Goal: Transaction & Acquisition: Purchase product/service

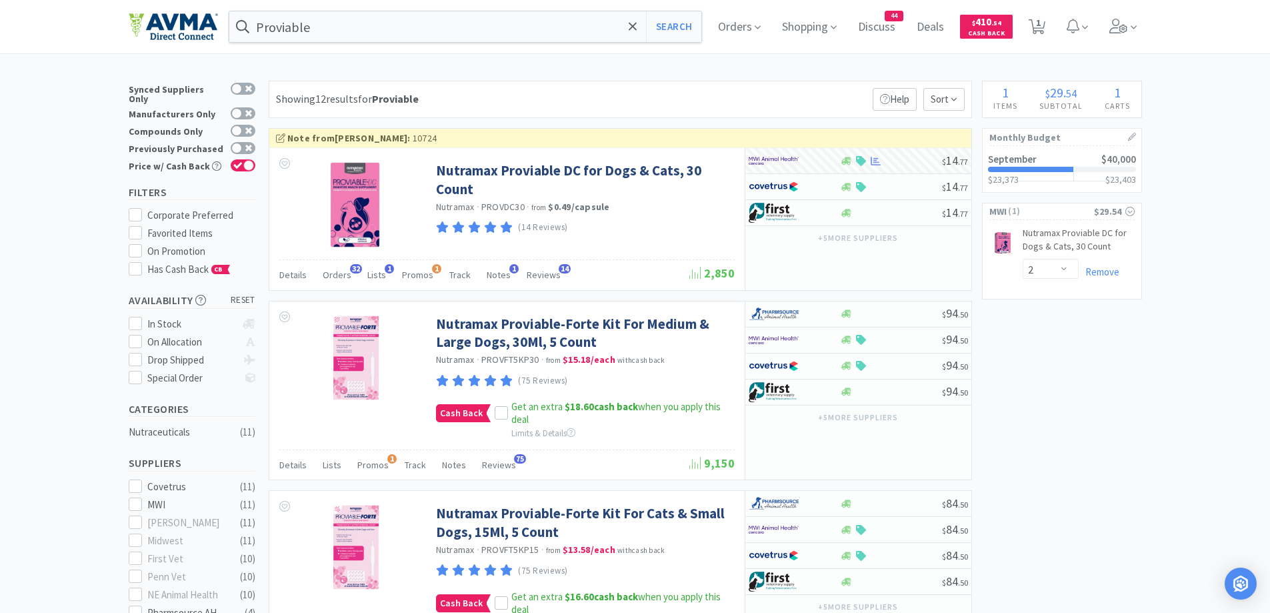
select select "2"
click at [991, 25] on span "$ 410 . 54" at bounding box center [986, 21] width 29 height 13
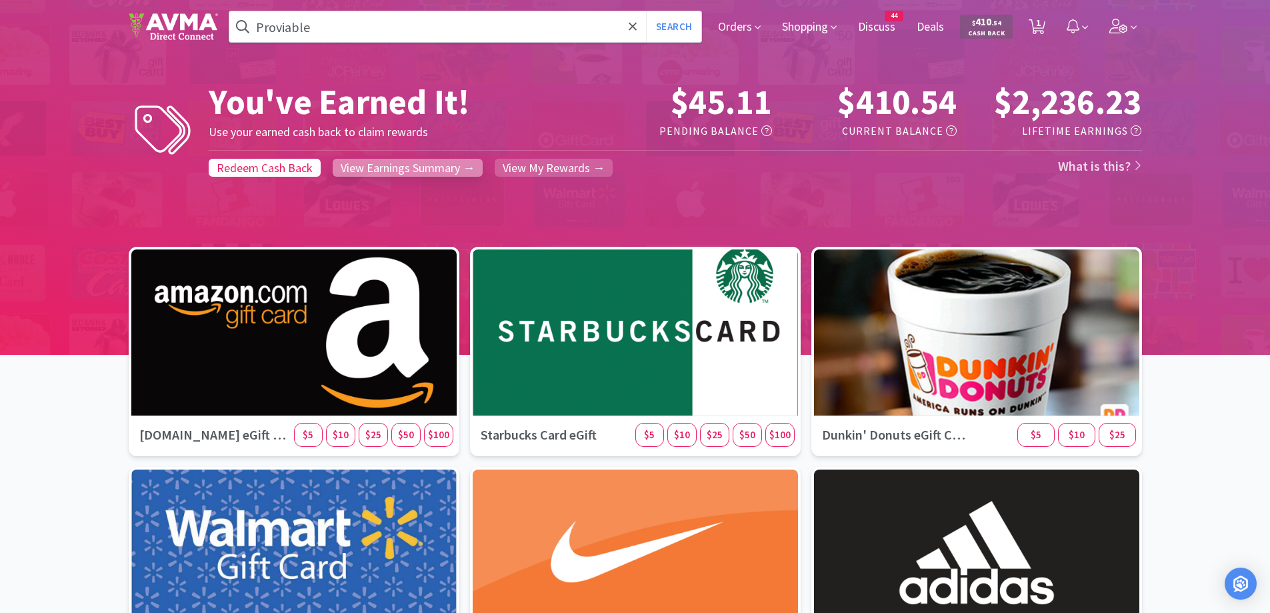
click at [461, 163] on span "View Earnings Summary →" at bounding box center [408, 167] width 134 height 15
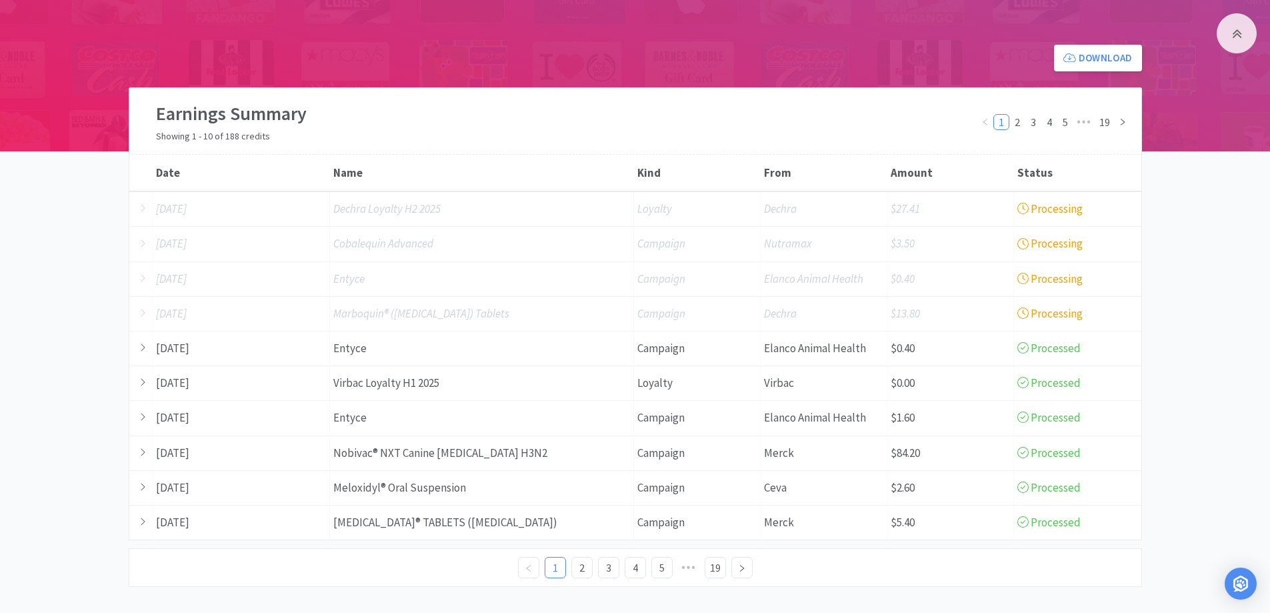
scroll to position [207, 0]
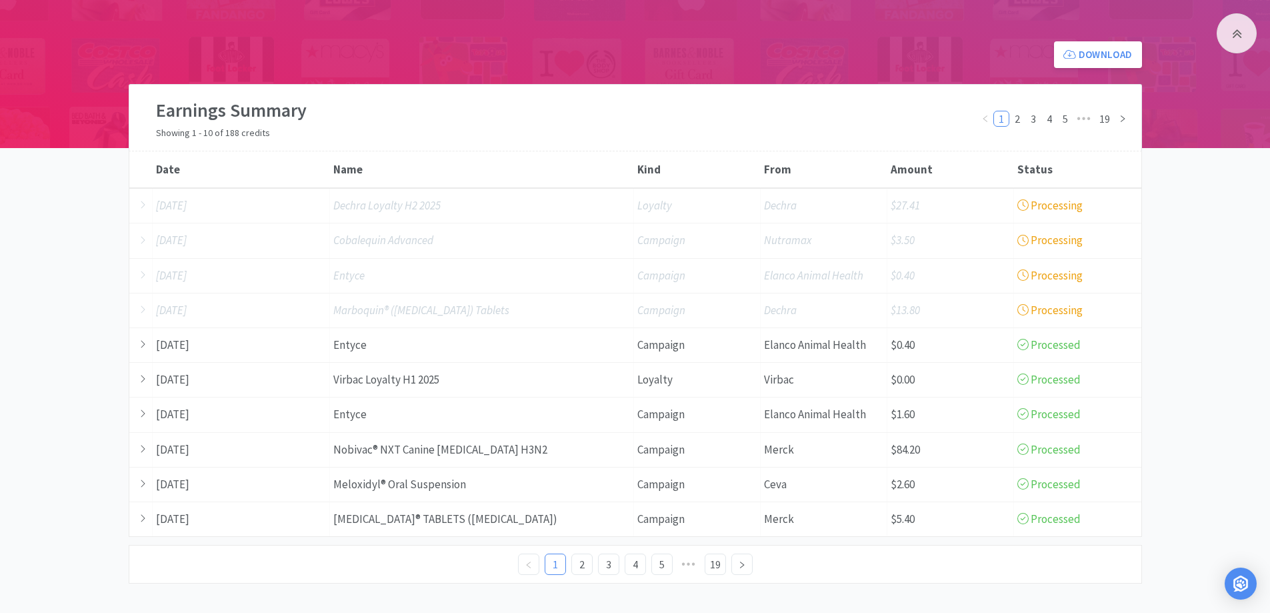
click at [1230, 229] on div "You've Earned It! Use your earned cash back to claim rewards $45.11 Pending Bal…" at bounding box center [635, 179] width 1270 height 809
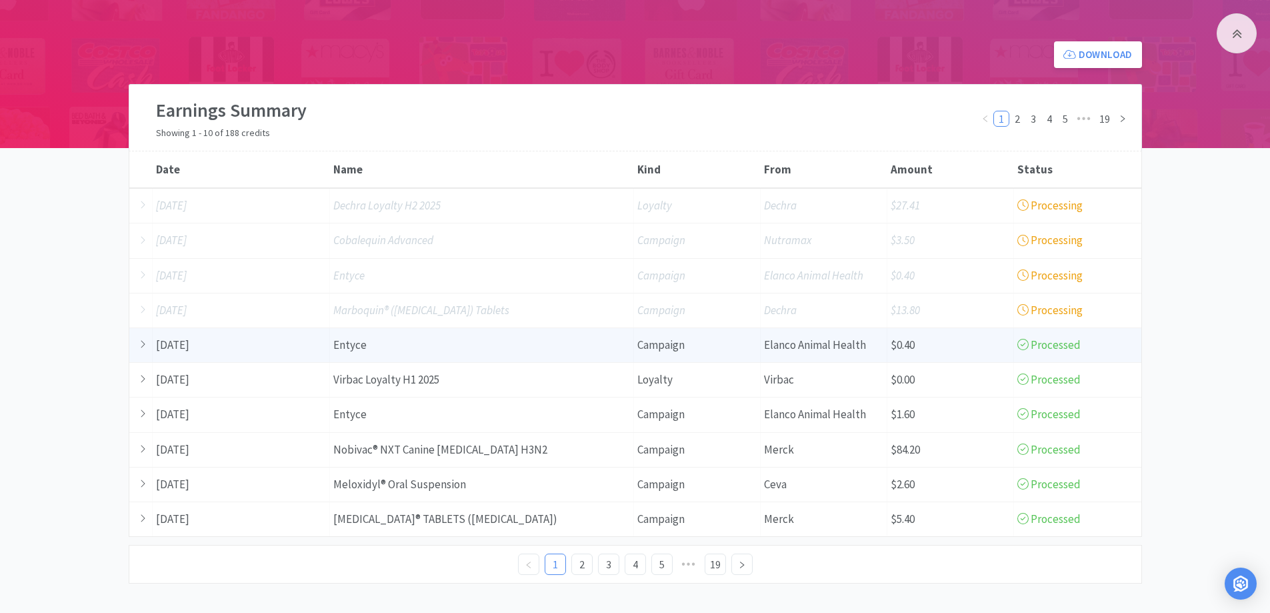
click at [1013, 343] on div "Amount $0.40" at bounding box center [950, 345] width 127 height 34
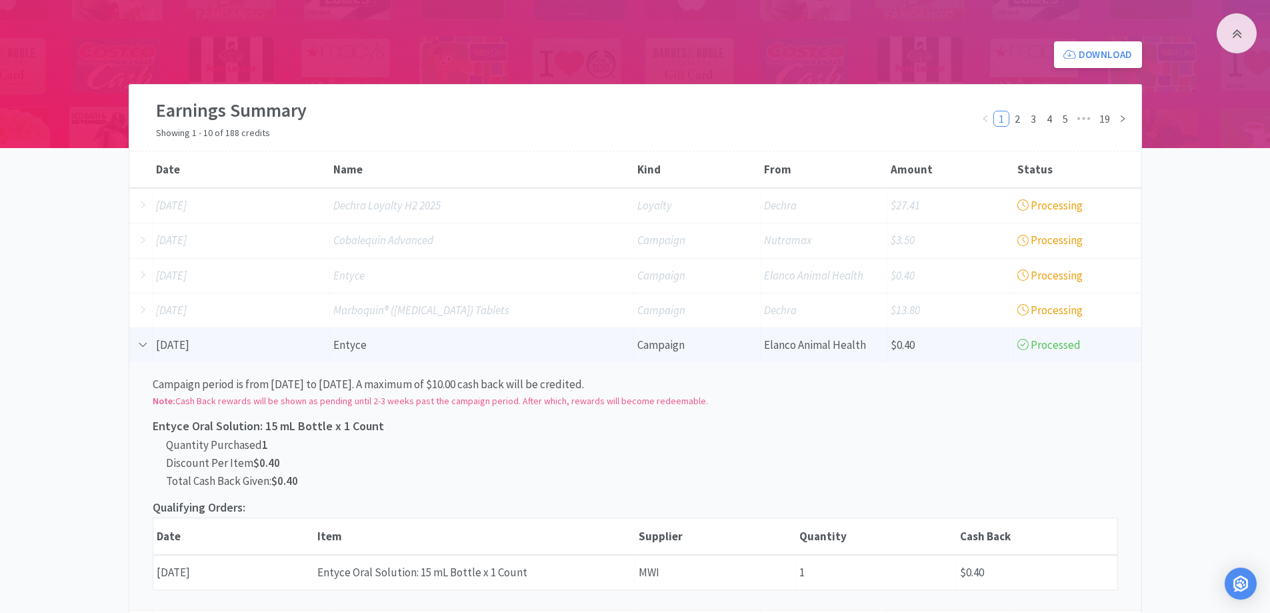
click at [352, 350] on div "Name [PERSON_NAME]" at bounding box center [482, 345] width 304 height 34
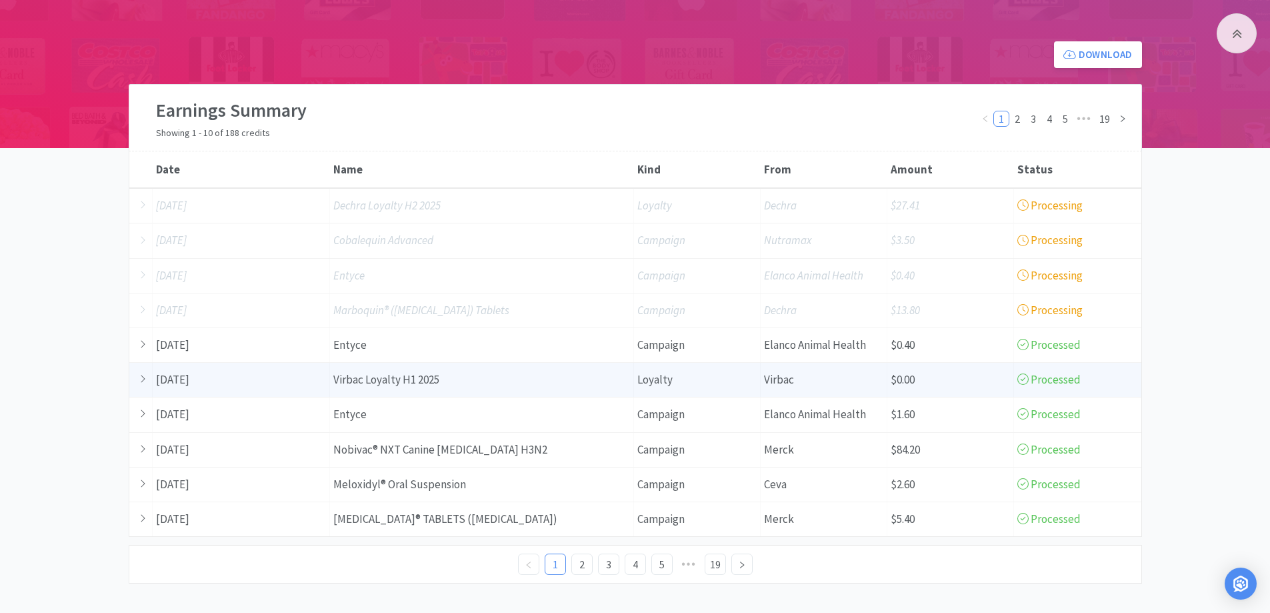
click at [385, 375] on div "Name Virbac Loyalty H1 2025" at bounding box center [482, 380] width 304 height 34
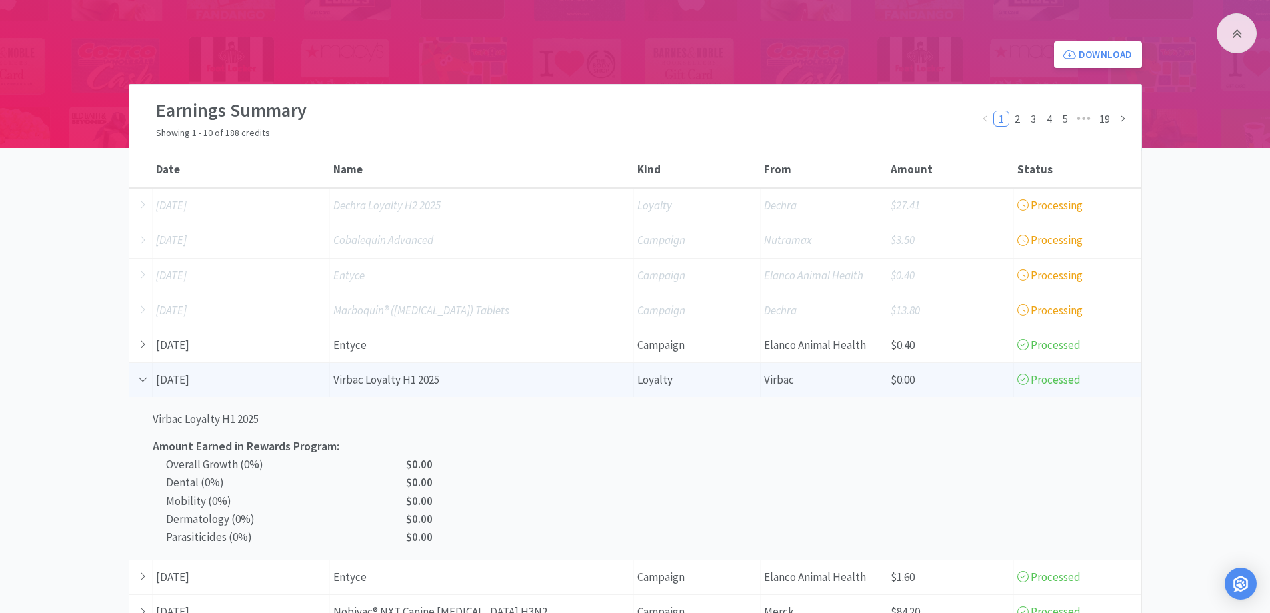
click at [328, 381] on div "Date [DATE]" at bounding box center [241, 380] width 177 height 34
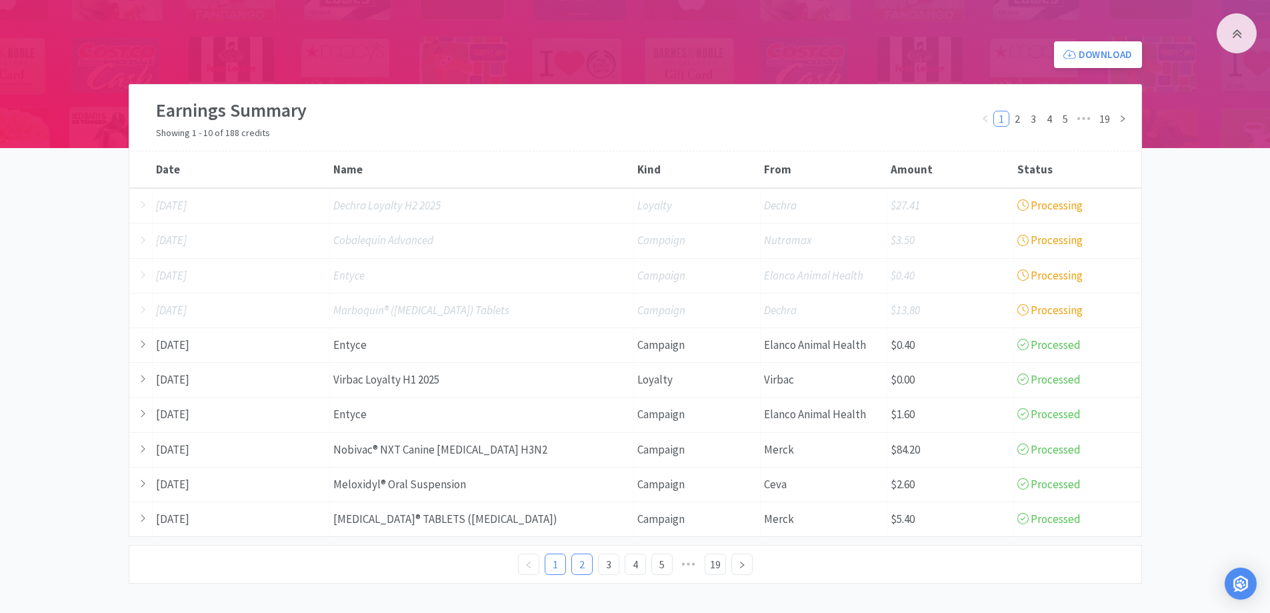
click at [577, 570] on link "2" at bounding box center [582, 564] width 20 height 20
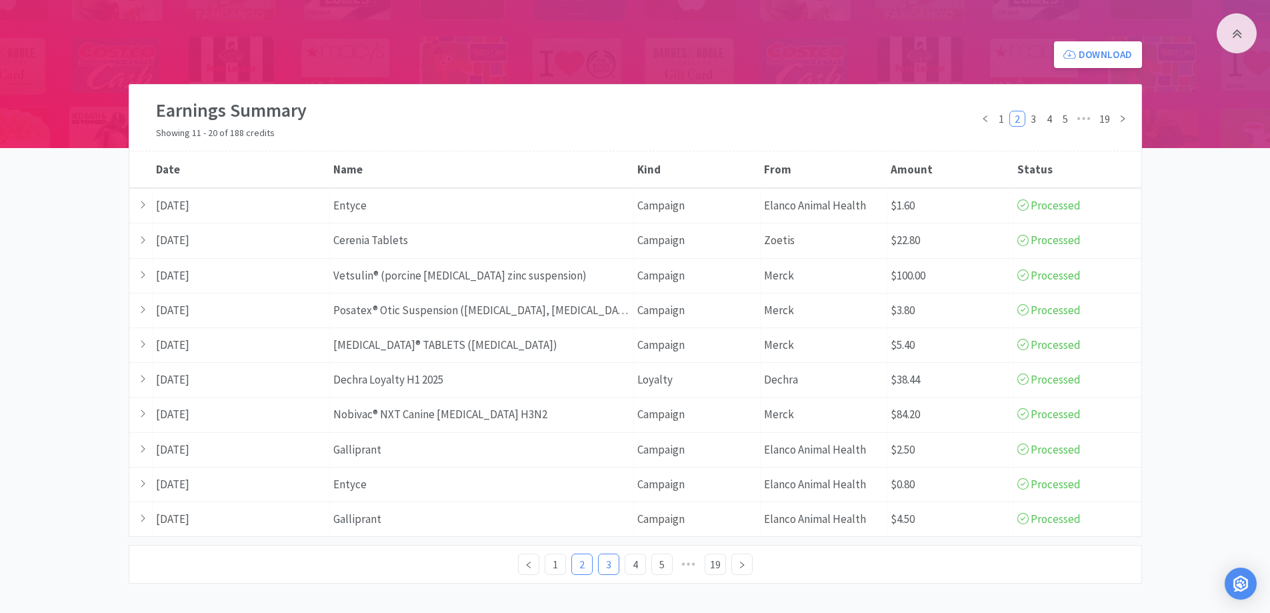
click at [612, 565] on link "3" at bounding box center [609, 564] width 20 height 20
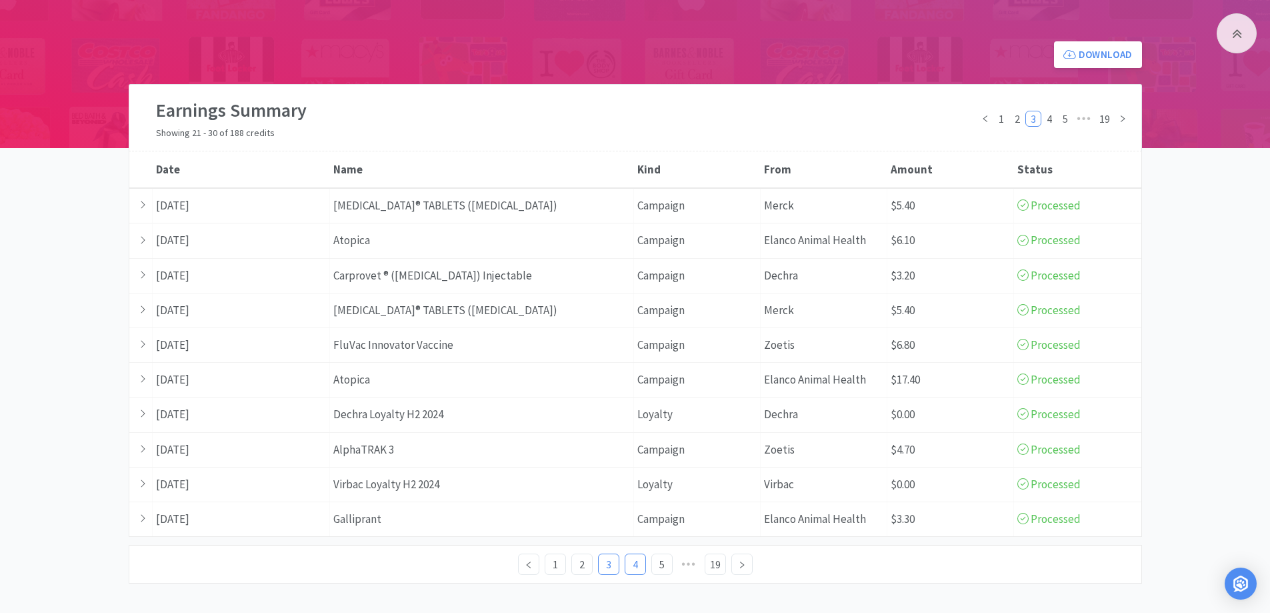
click at [638, 561] on link "4" at bounding box center [635, 564] width 20 height 20
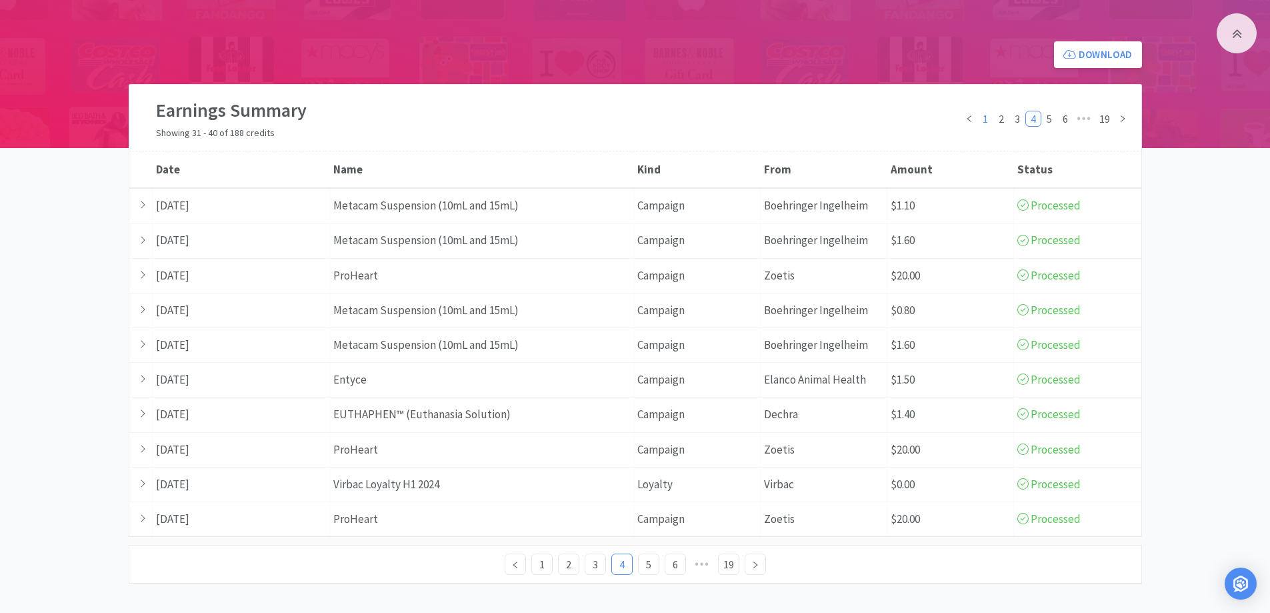
click at [986, 121] on link "1" at bounding box center [985, 118] width 15 height 15
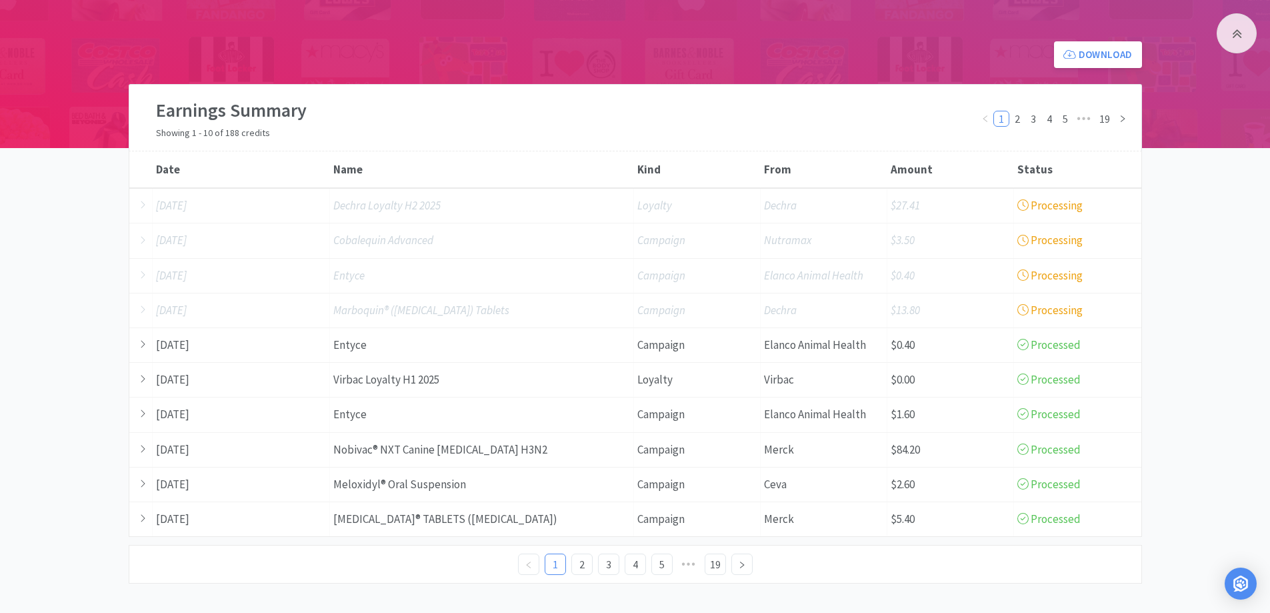
click at [1239, 384] on div "You've Earned It! Use your earned cash back to claim rewards $45.11 Pending Bal…" at bounding box center [635, 179] width 1270 height 809
click at [57, 177] on div "You've Earned It! Use your earned cash back to claim rewards $45.11 Pending Bal…" at bounding box center [635, 179] width 1270 height 809
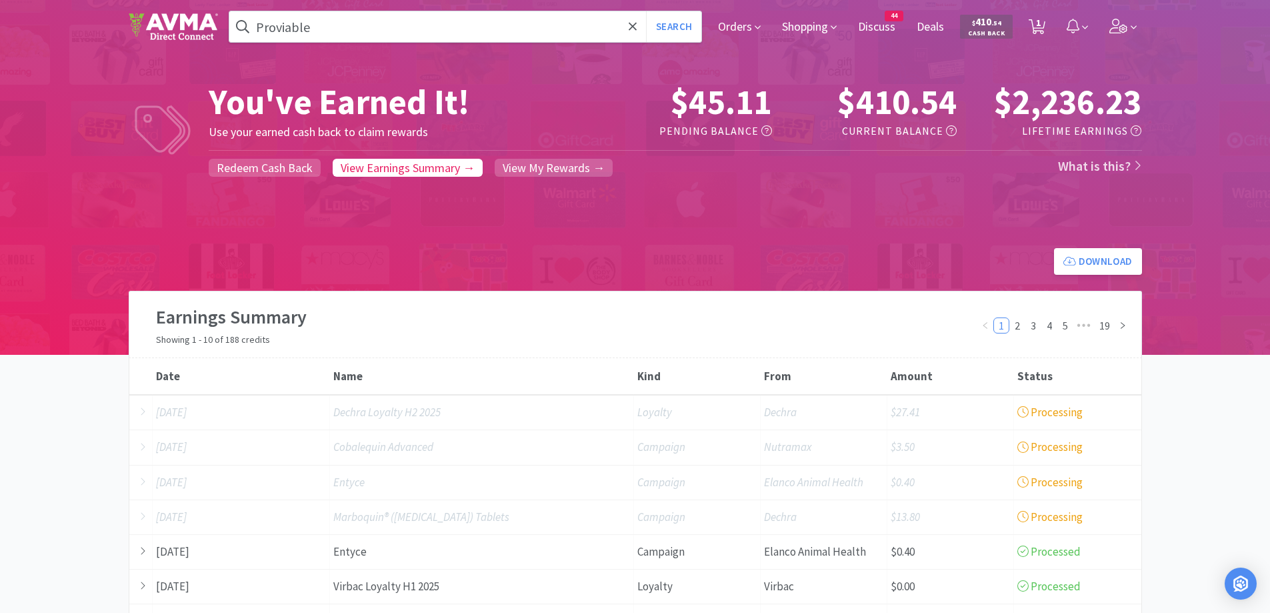
click at [711, 37] on div "Orders Shopping Discuss Discuss 44 Deals Deals $ 410 . 54 Cash Back 1 1" at bounding box center [924, 26] width 434 height 53
click at [722, 26] on span "Orders" at bounding box center [739, 26] width 53 height 53
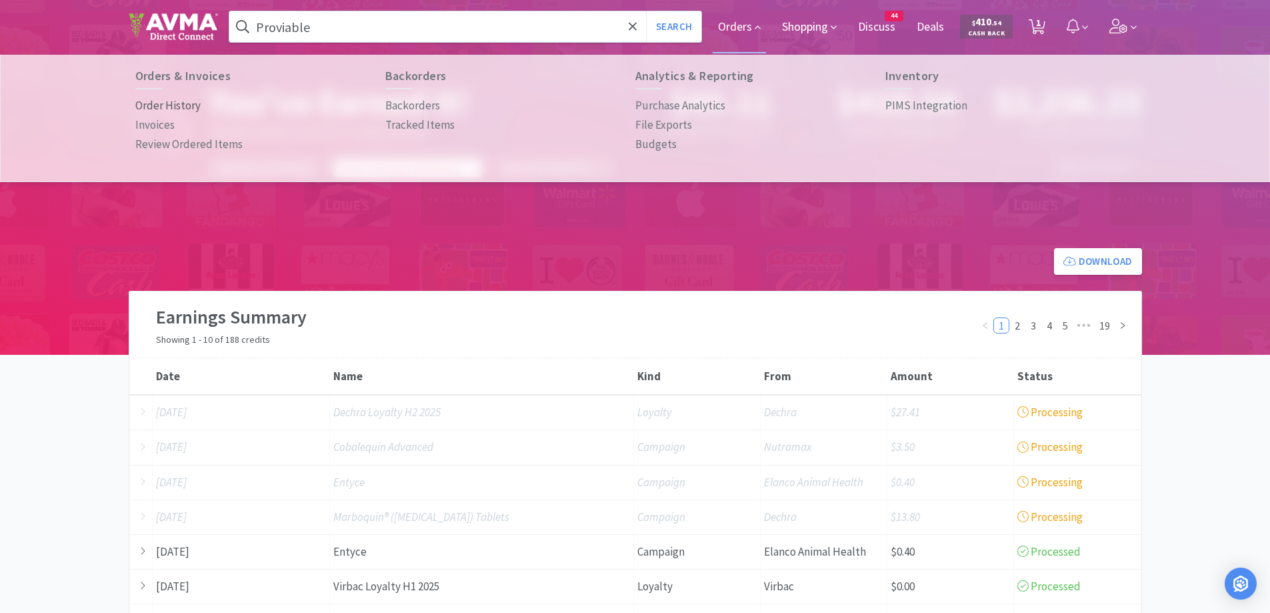
click at [177, 97] on p "Order History" at bounding box center [167, 106] width 65 height 18
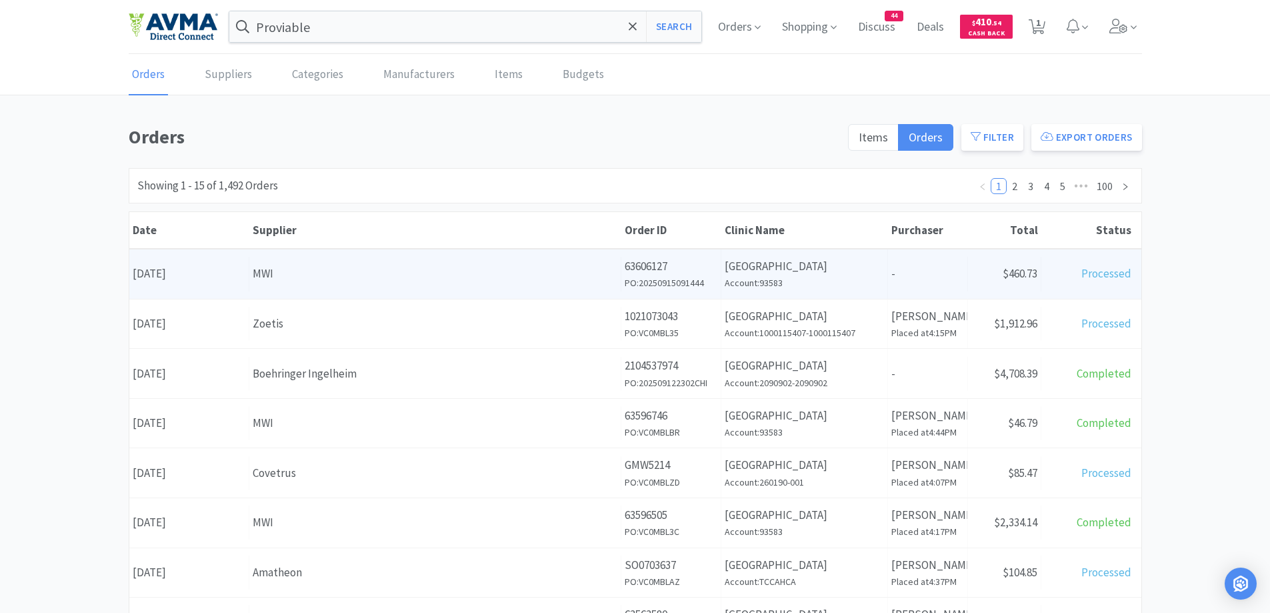
scroll to position [133, 0]
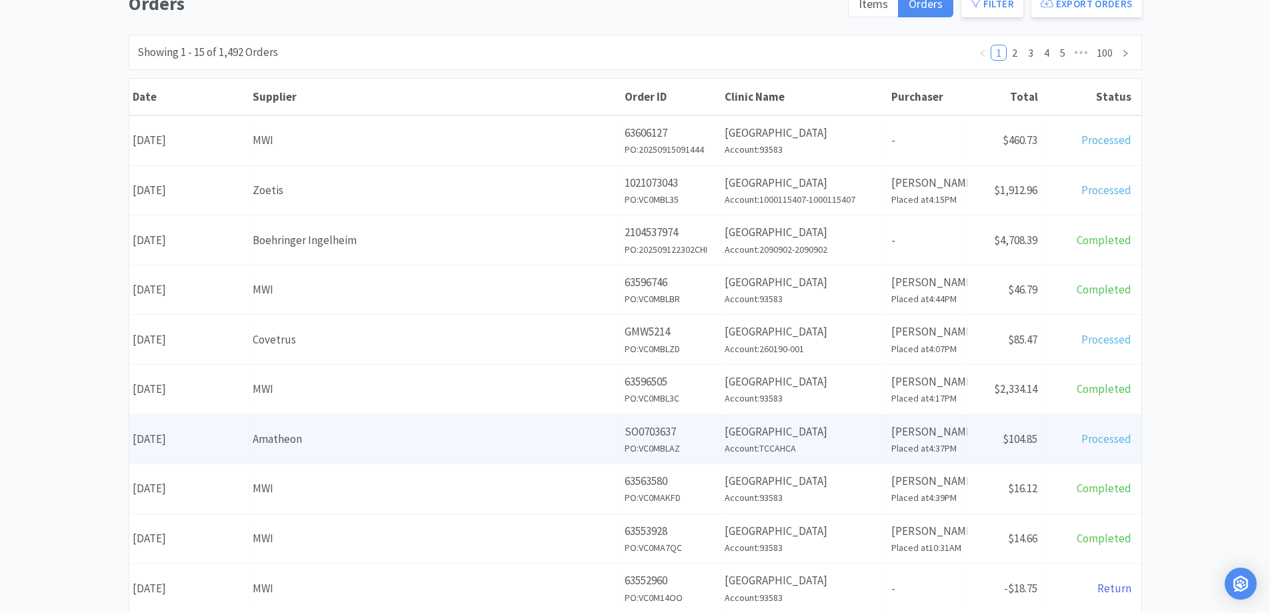
click at [333, 430] on div "Amatheon" at bounding box center [435, 439] width 365 height 18
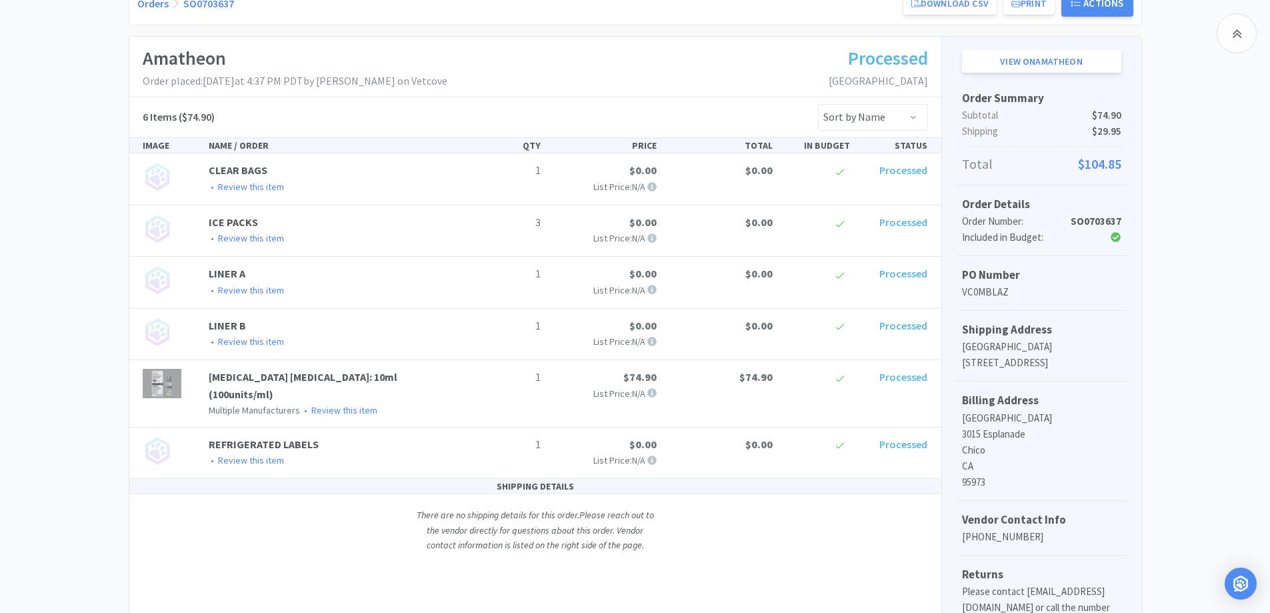
scroll to position [133, 0]
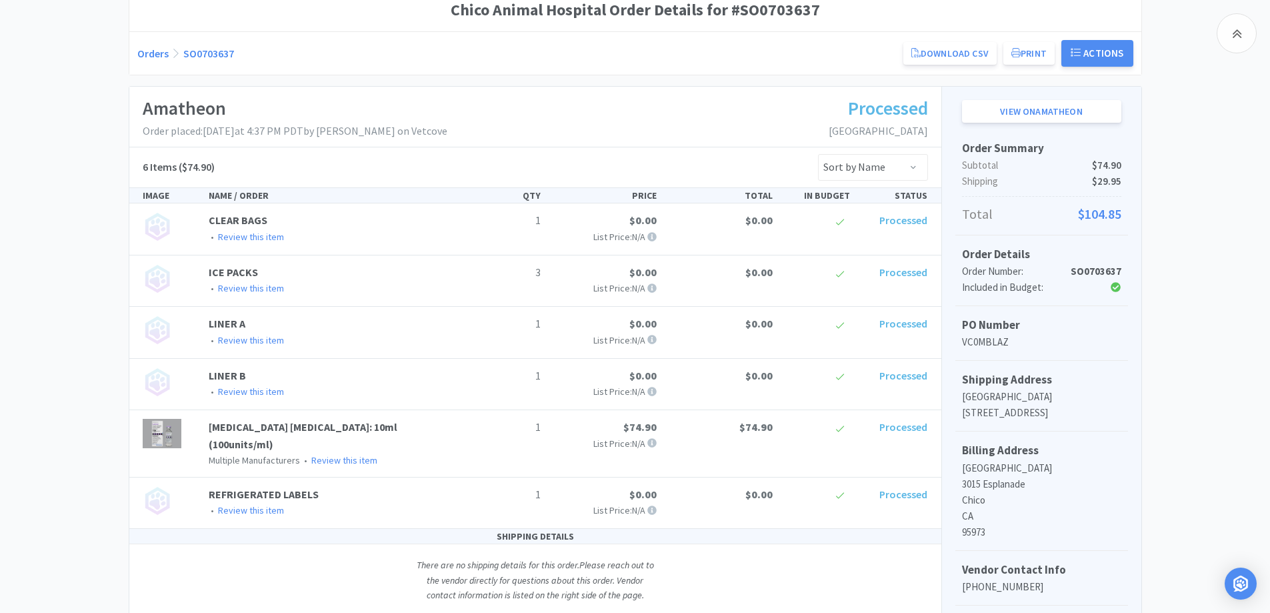
click at [63, 217] on div "Chico Animal Hospital Order Details for #SO0703637 Orders SO0703637 Download CS…" at bounding box center [635, 376] width 1270 height 775
click at [1189, 327] on div "Chico Animal Hospital Order Details for #SO0703637 Orders SO0703637 Download CS…" at bounding box center [635, 376] width 1270 height 775
click at [65, 157] on div "Chico Animal Hospital Order Details for #SO0703637 Orders SO0703637 Download CS…" at bounding box center [635, 376] width 1270 height 775
click at [154, 57] on link "Orders" at bounding box center [152, 53] width 31 height 13
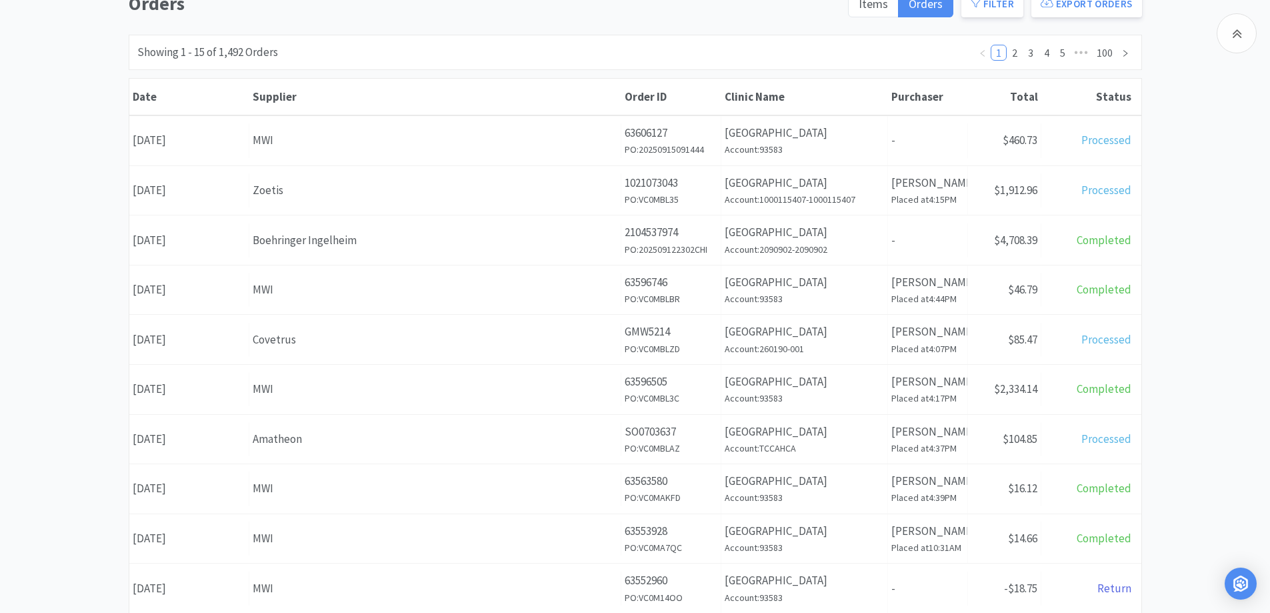
click at [21, 233] on div "Orders Items Orders Filter Export Orders Filters Filter Suppliers All Suppliers…" at bounding box center [635, 449] width 1270 height 920
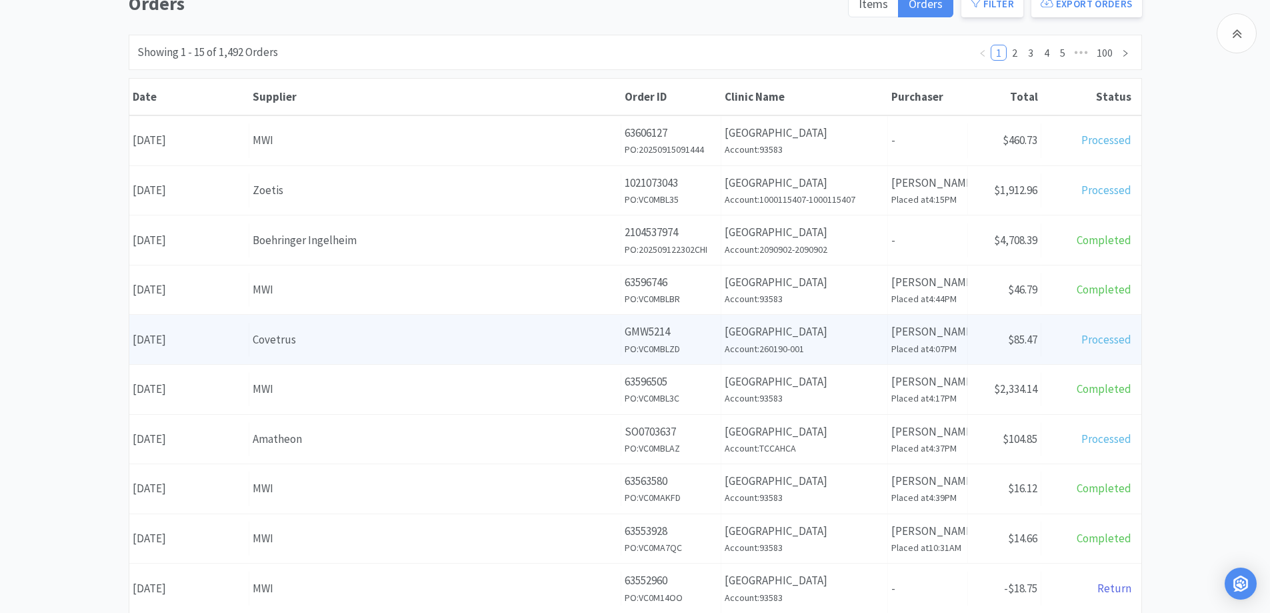
scroll to position [267, 0]
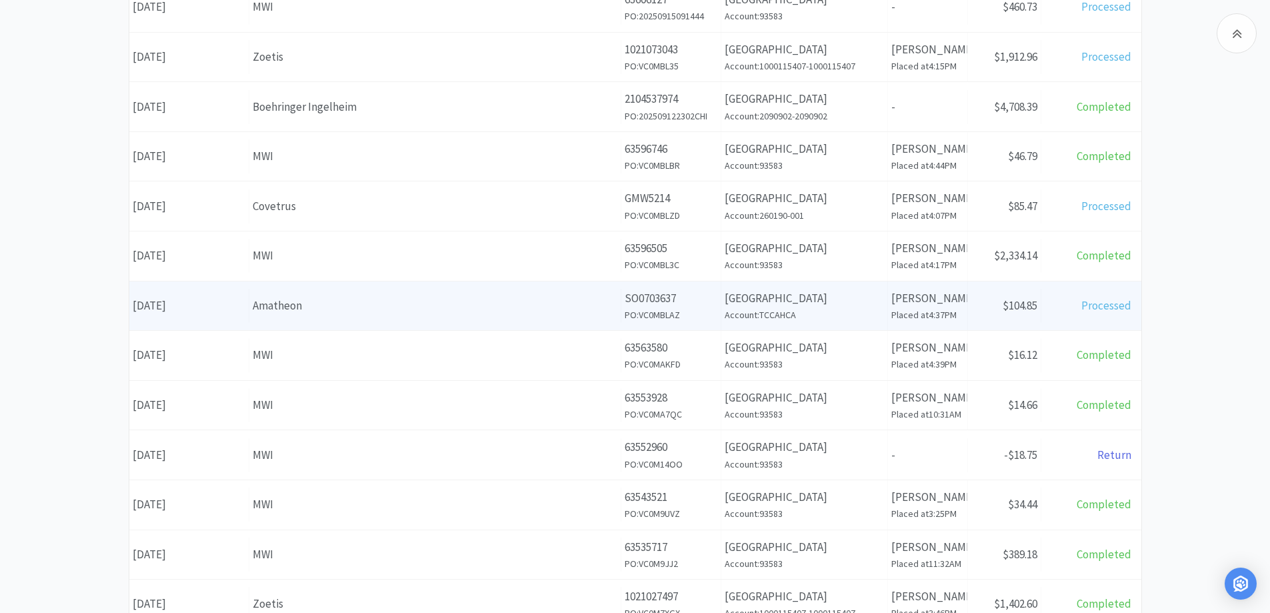
click at [373, 311] on div "Amatheon" at bounding box center [435, 306] width 365 height 18
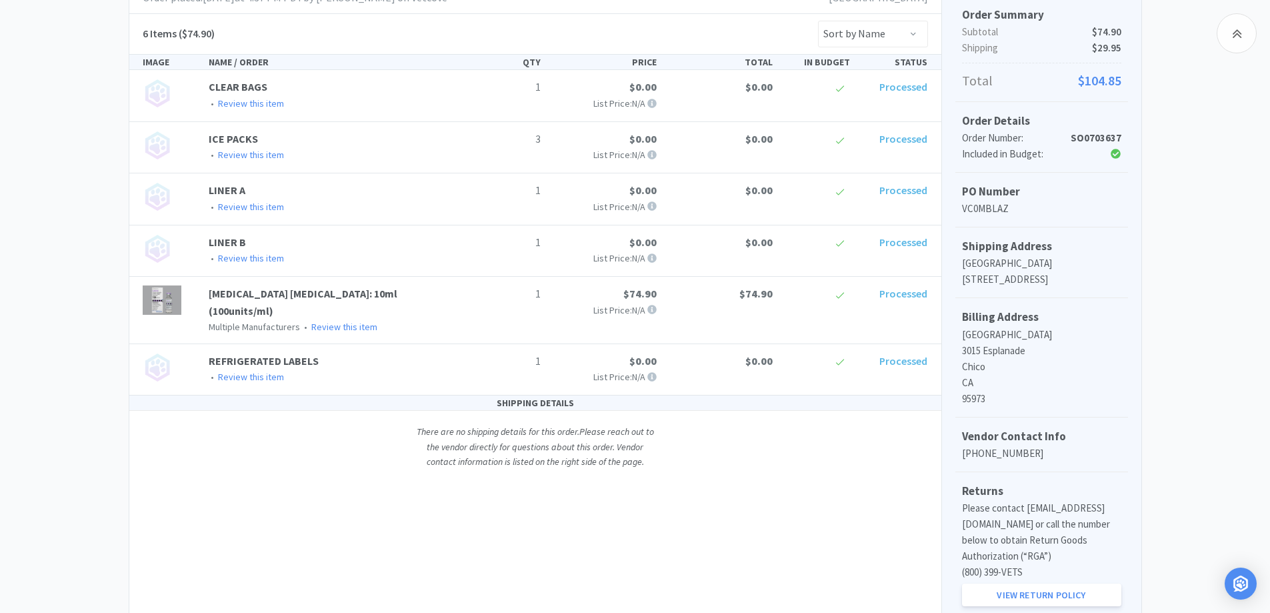
click at [1242, 249] on div "Chico Animal Hospital Order Details for #SO0703637 Orders SO0703637 Download CS…" at bounding box center [635, 242] width 1270 height 775
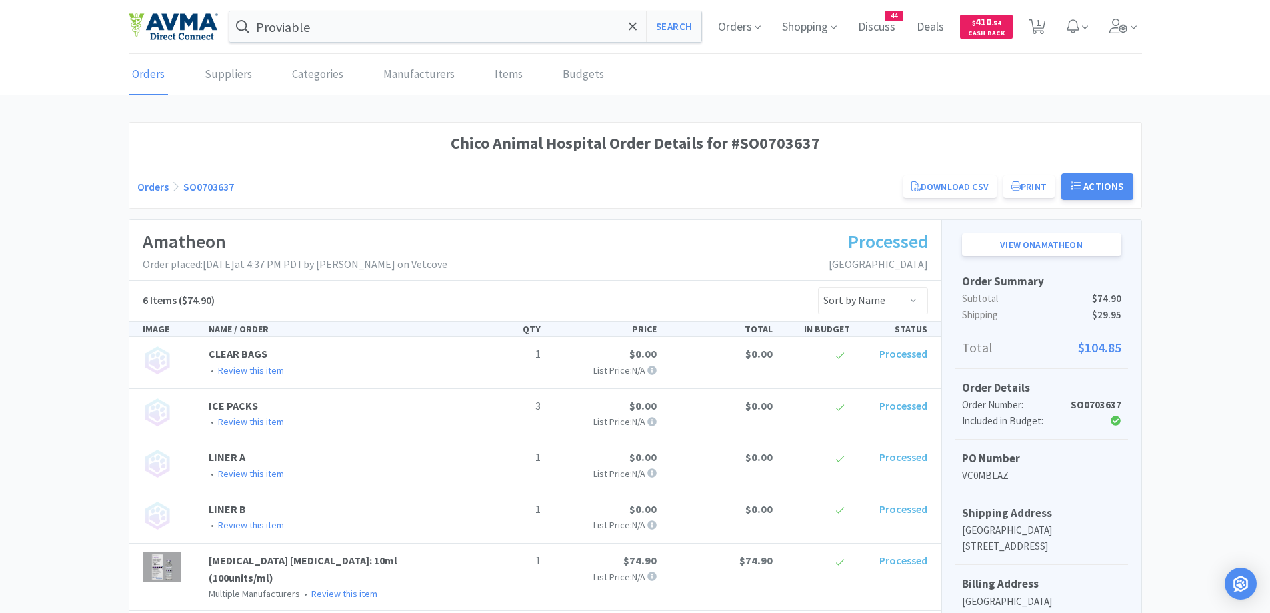
click at [416, 43] on div "Proviable Search Orders Shopping Discuss Discuss 44 Deals Deals $ 410 . 54 Cash…" at bounding box center [635, 27] width 1013 height 54
click at [417, 15] on input "Proviable" at bounding box center [465, 26] width 473 height 31
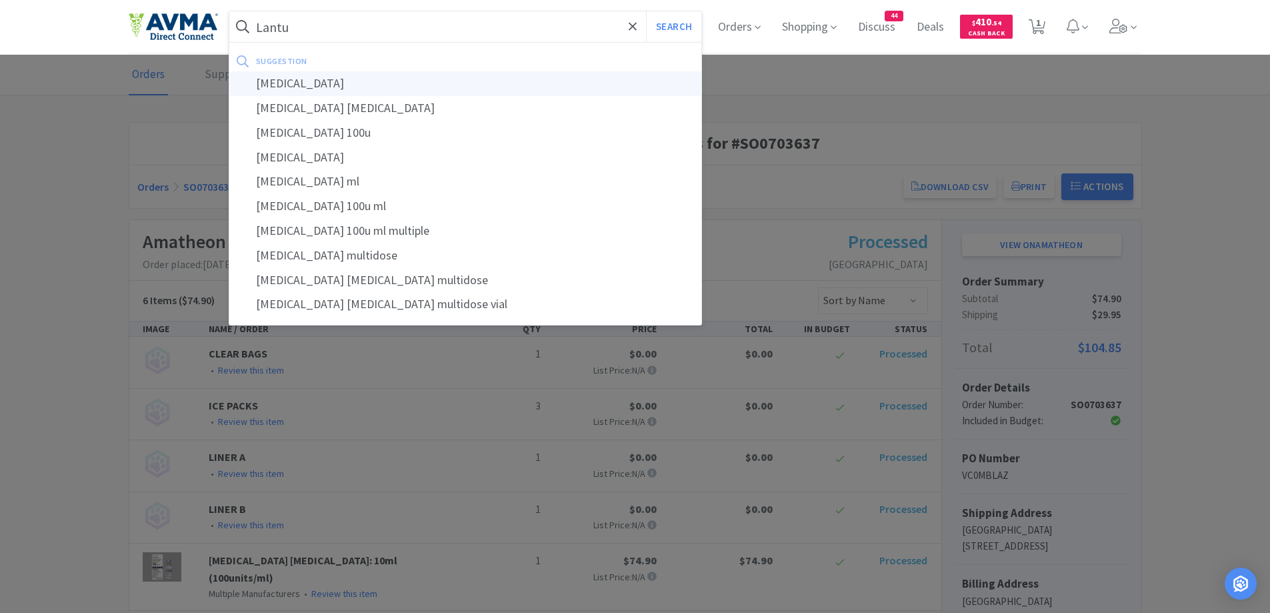
click at [268, 85] on div "[MEDICAL_DATA]" at bounding box center [465, 83] width 473 height 25
type input "[MEDICAL_DATA]"
select select "2"
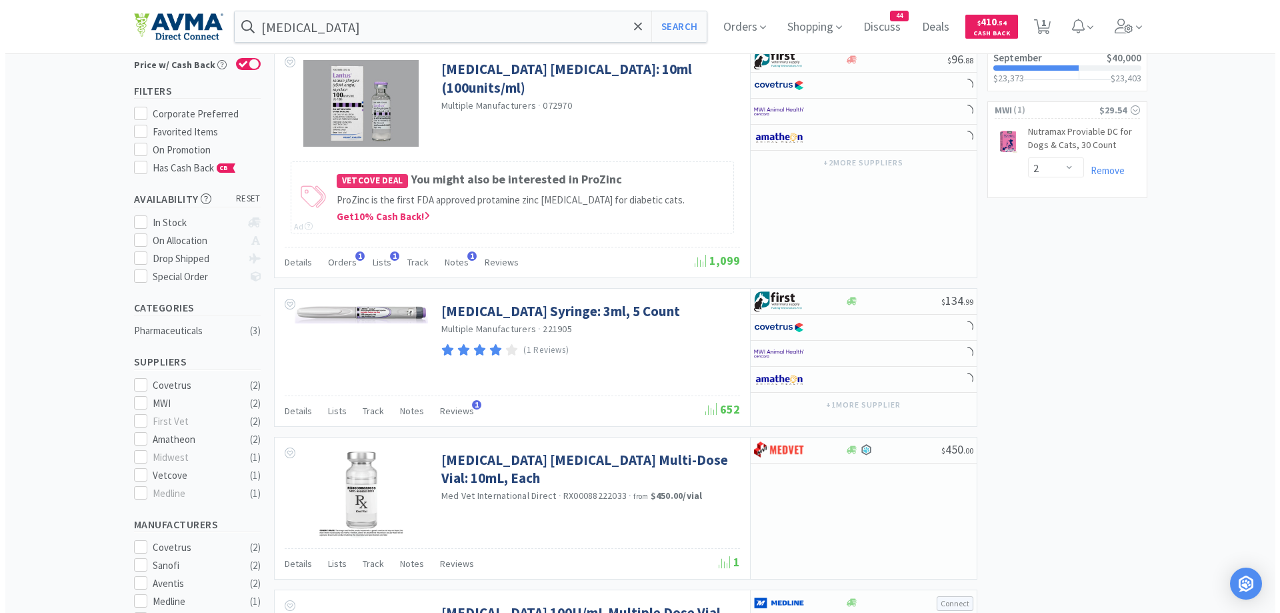
scroll to position [133, 0]
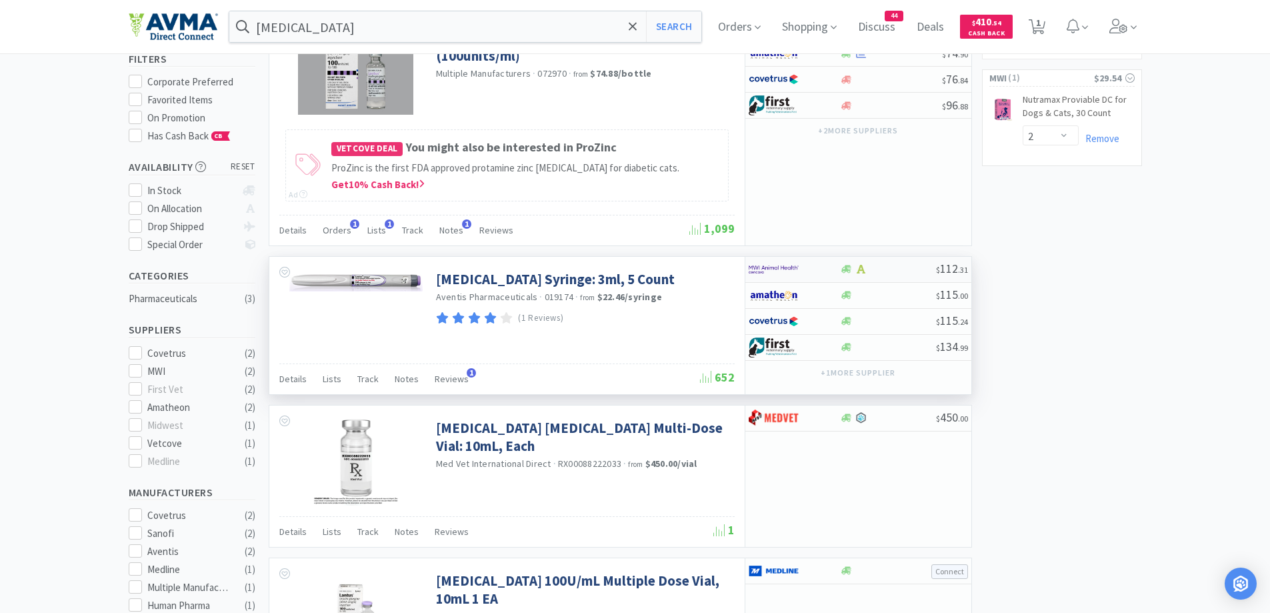
click at [807, 267] on div at bounding box center [785, 269] width 73 height 23
select select "1"
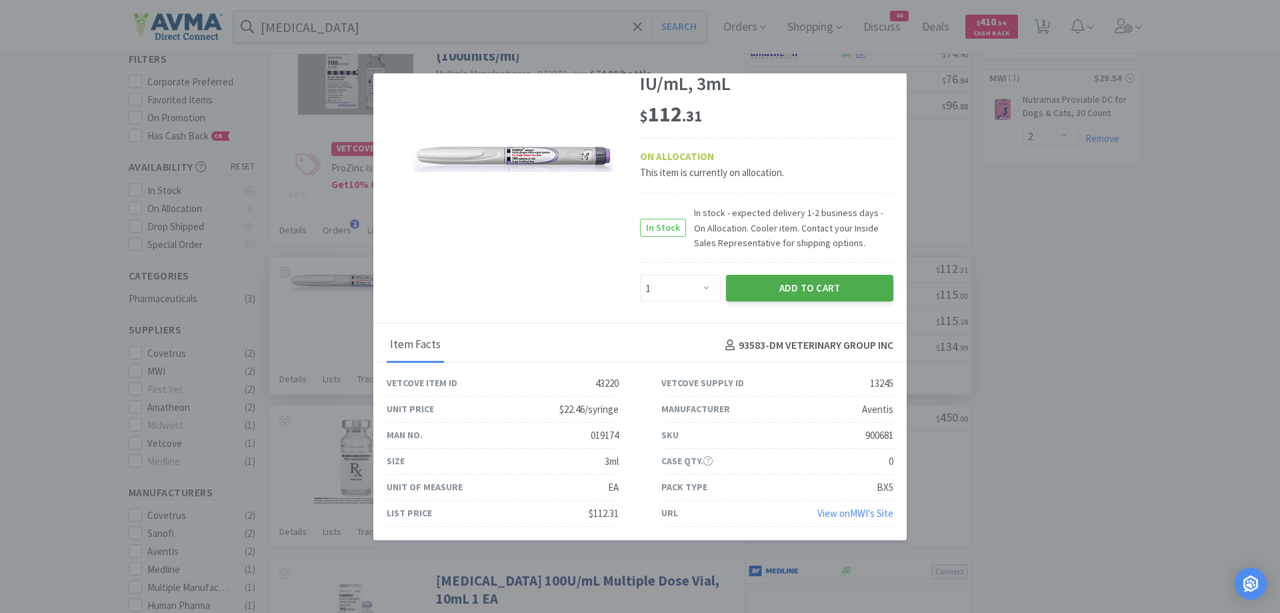
scroll to position [0, 0]
click at [781, 305] on div "Sold by MWI [MEDICAL_DATA] [MEDICAL_DATA] Injection 100 IU/mL, 3mL $ 112 . 31 O…" at bounding box center [639, 160] width 533 height 327
click at [785, 295] on button "Add to Cart" at bounding box center [809, 288] width 167 height 27
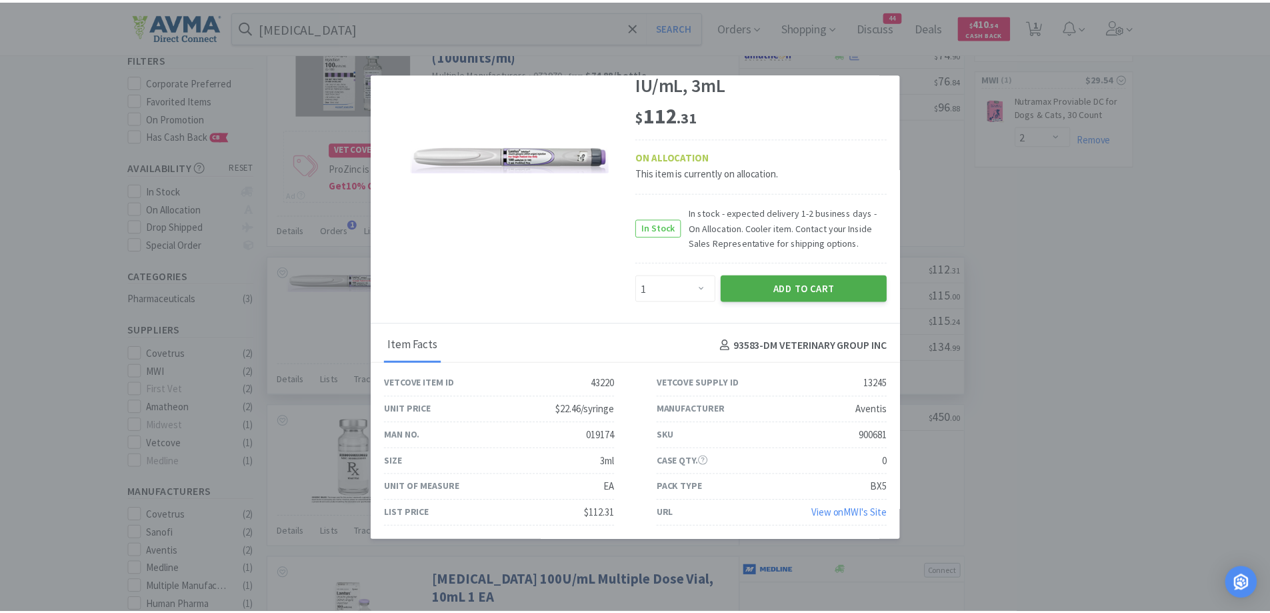
scroll to position [78, 0]
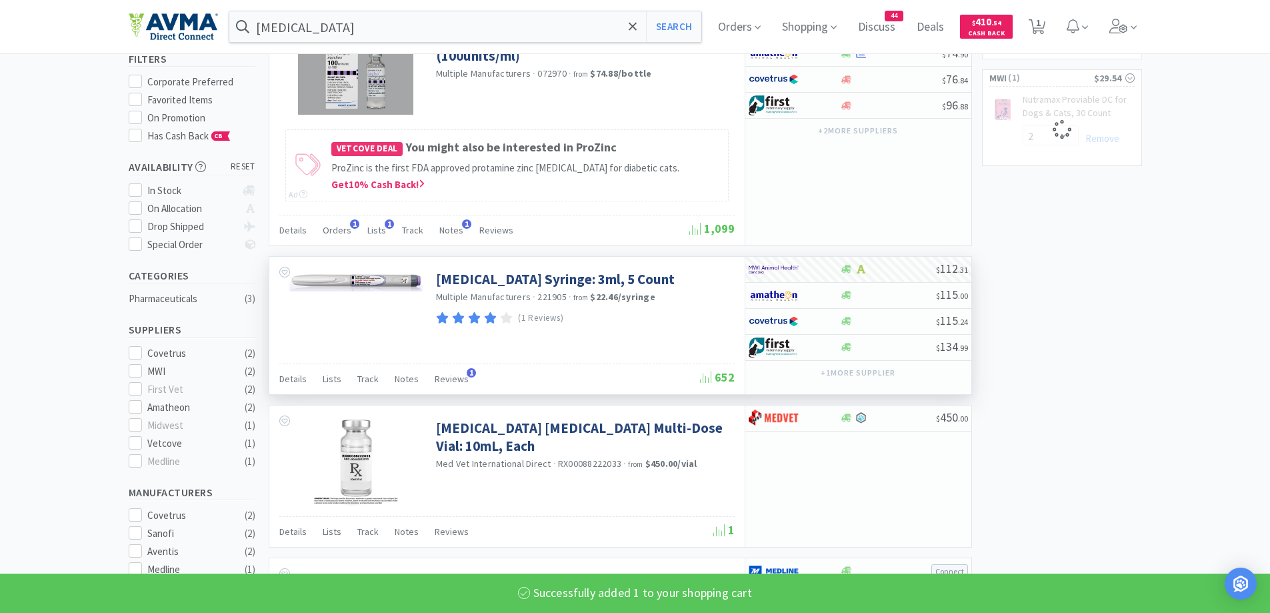
select select "1"
select select "2"
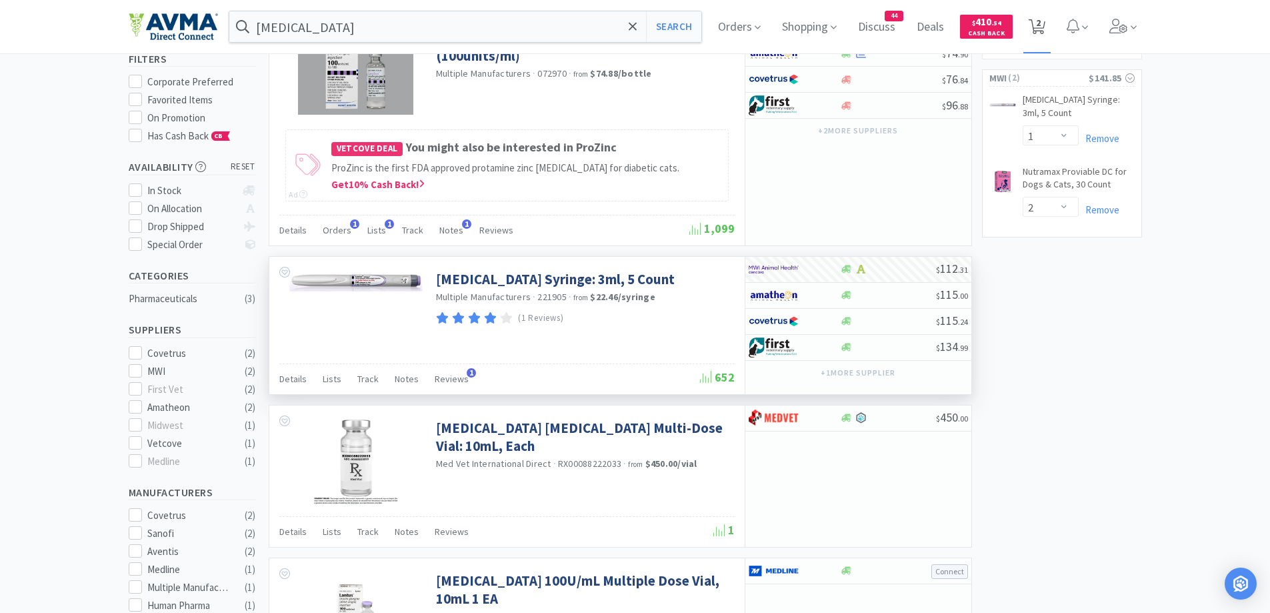
click at [1040, 16] on span "2" at bounding box center [1038, 22] width 5 height 53
select select "1"
select select "2"
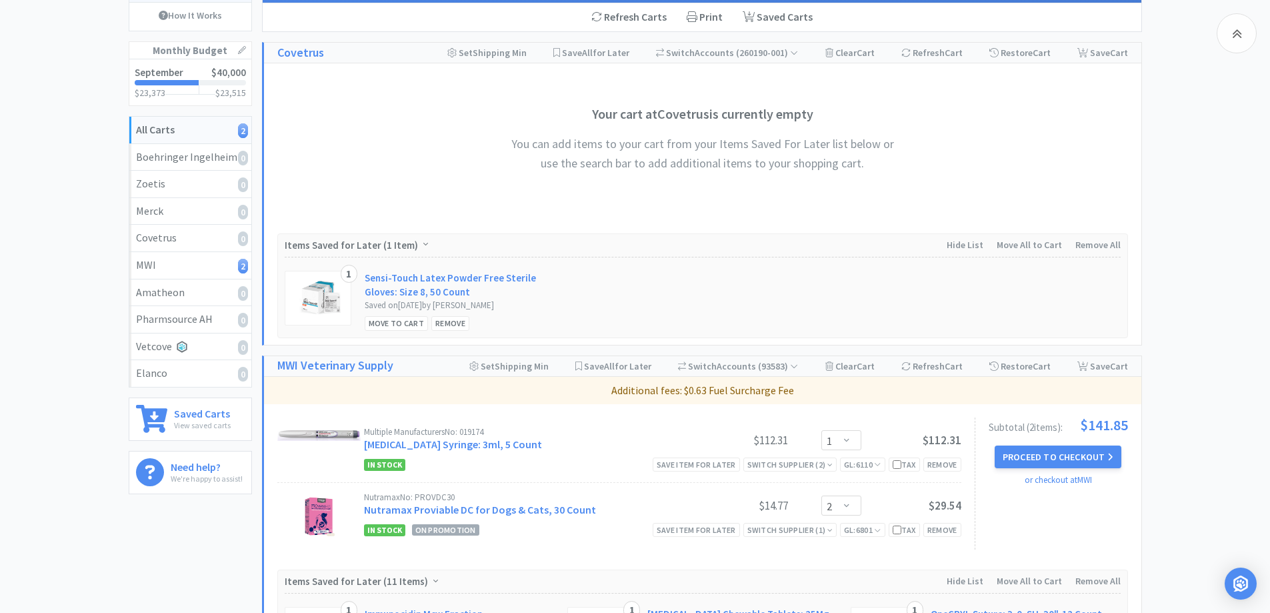
scroll to position [400, 0]
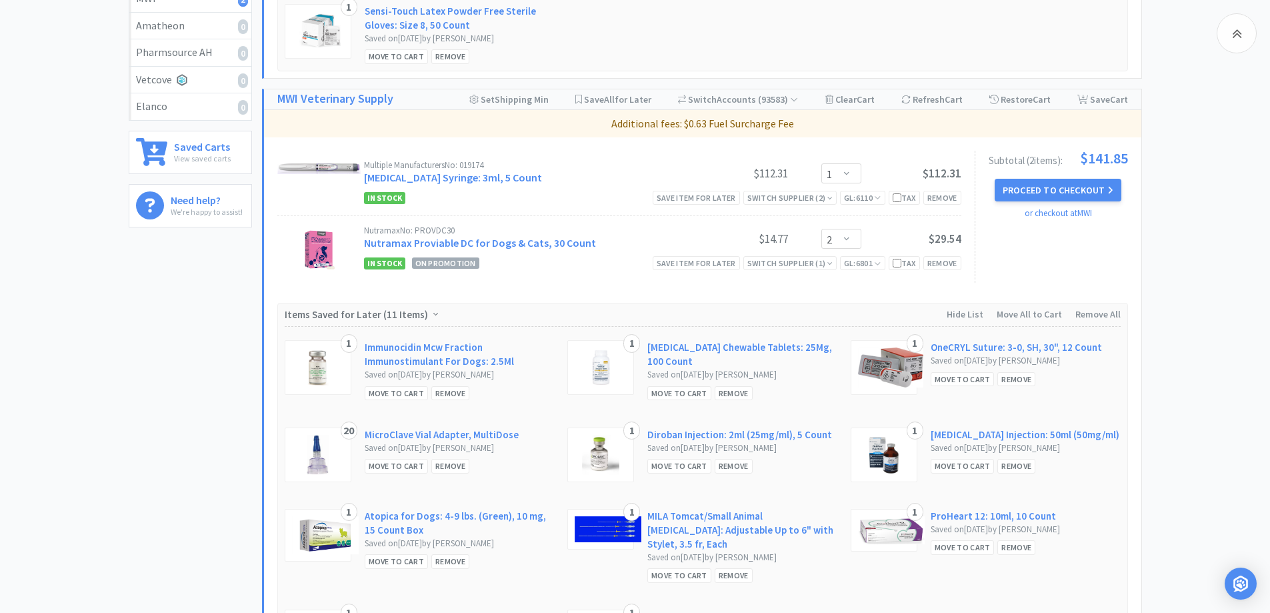
click at [1206, 265] on div "All Carts 2 Items $ 141 . 85 Subtotal 1 Carts How It Works Monthly Budget Septe…" at bounding box center [635, 194] width 1270 height 1026
click at [1033, 187] on button "Proceed to Checkout" at bounding box center [1057, 190] width 127 height 23
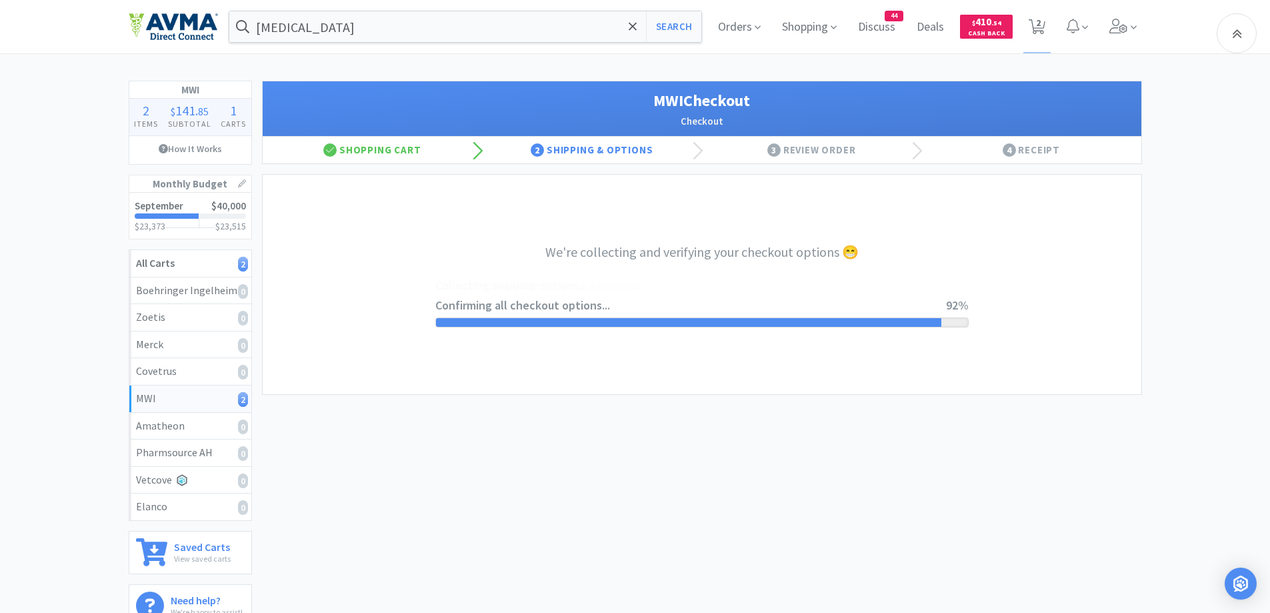
select select "CC_9421154621689816"
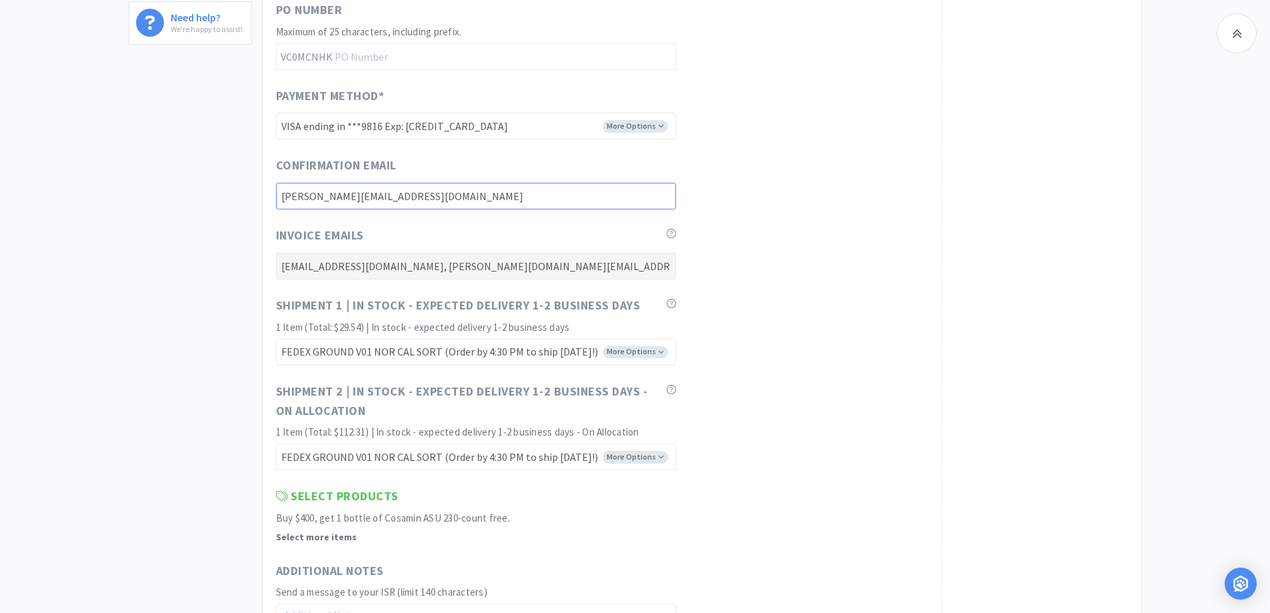
scroll to position [667, 0]
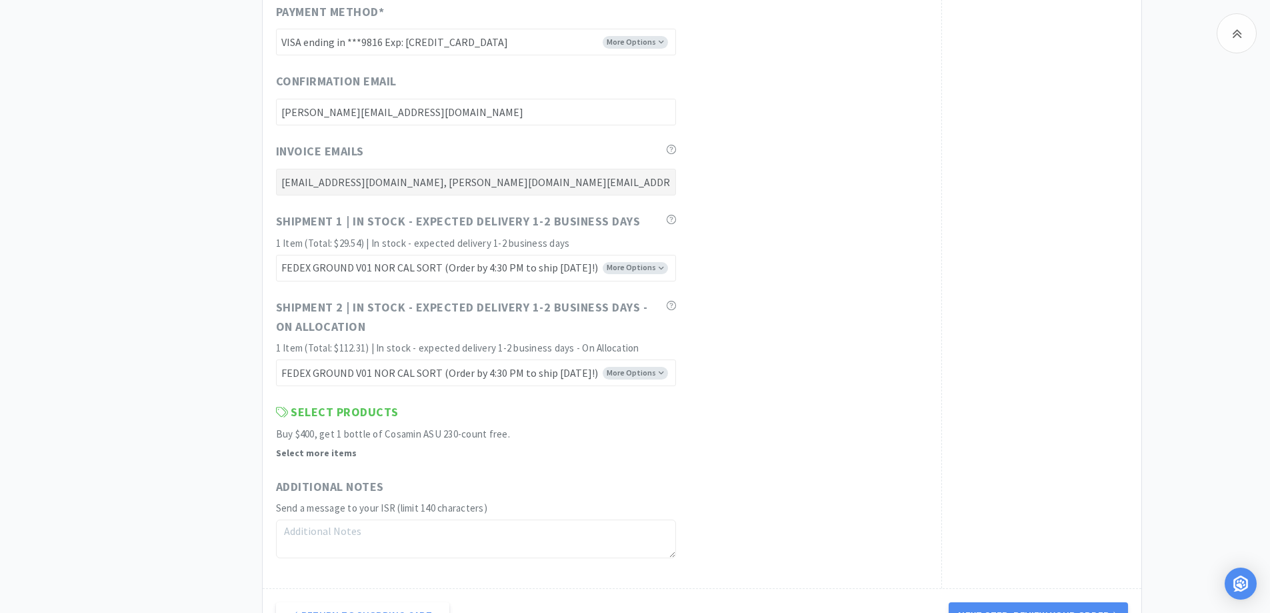
click at [61, 320] on div "MWI 2 Items $ 141 . 85 Subtotal 1 Carts How It Works Monthly Budget September $…" at bounding box center [635, 40] width 1270 height 1252
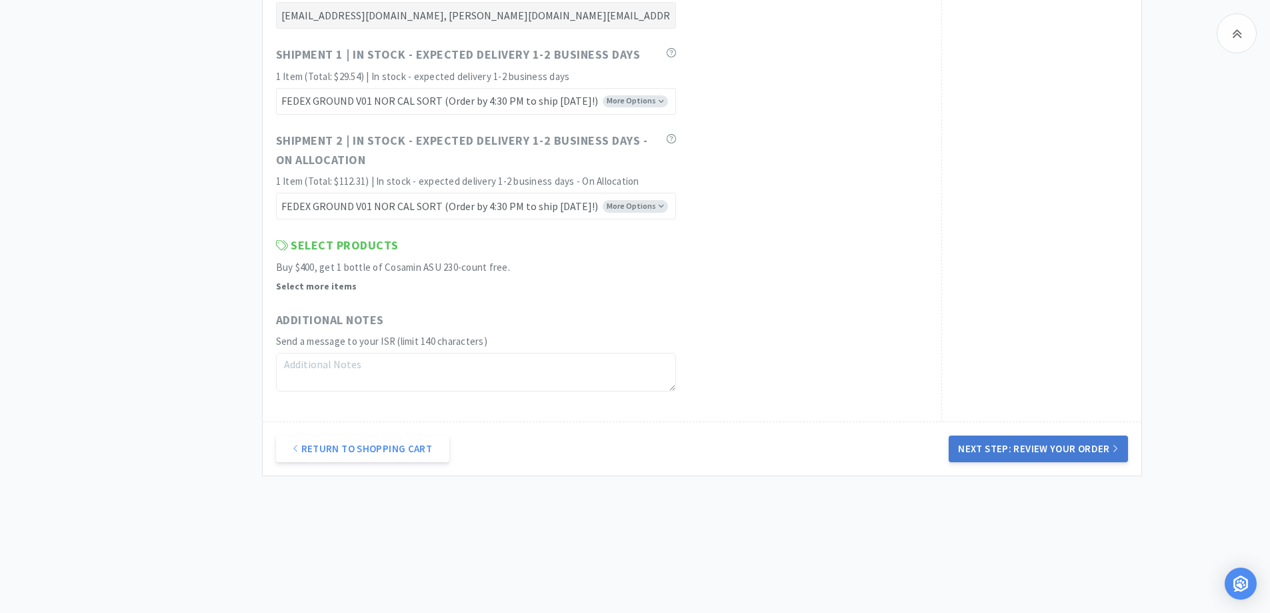
click at [1059, 451] on button "Next Step: Review Your Order" at bounding box center [1038, 448] width 179 height 27
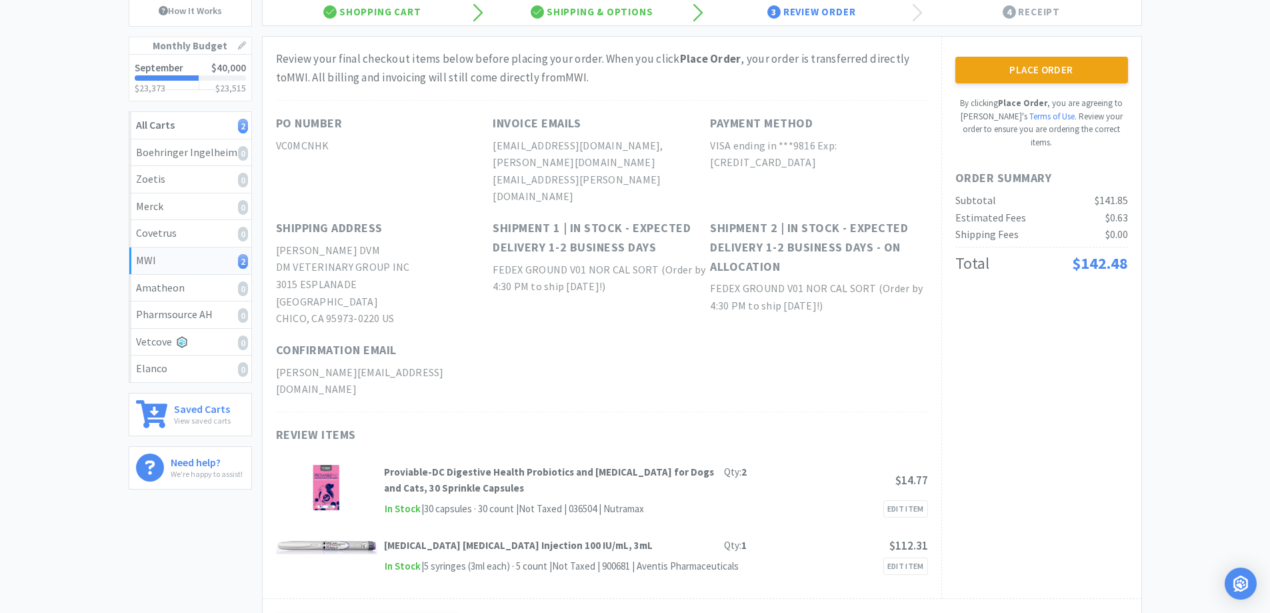
scroll to position [0, 0]
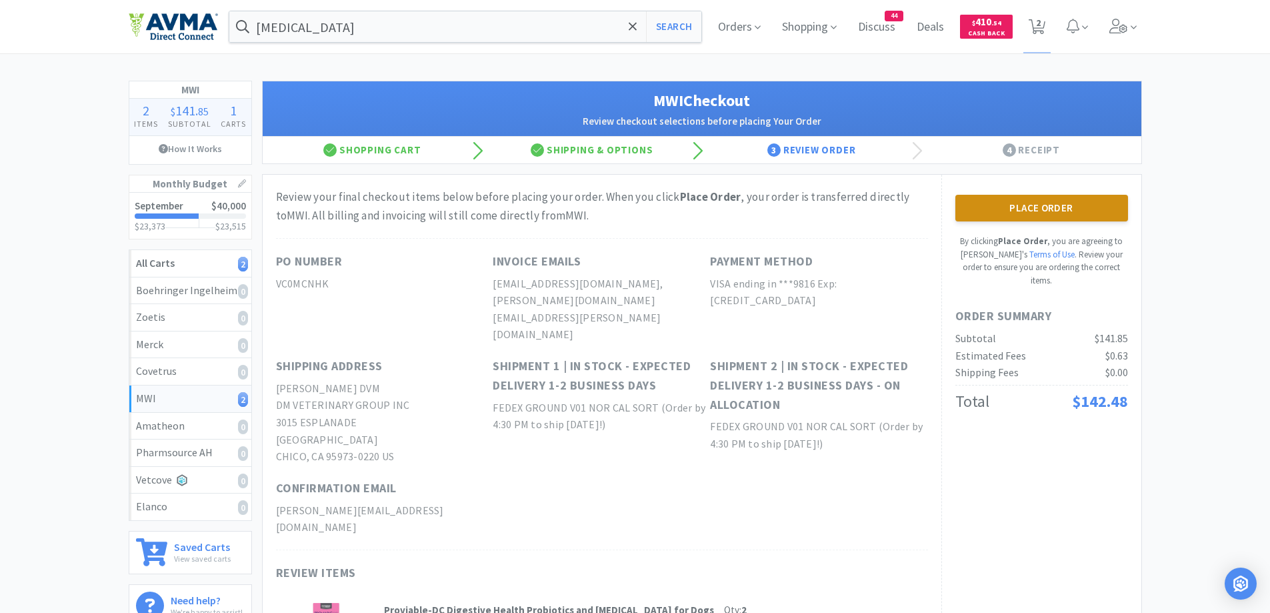
click at [1028, 208] on button "Place Order" at bounding box center [1041, 208] width 173 height 27
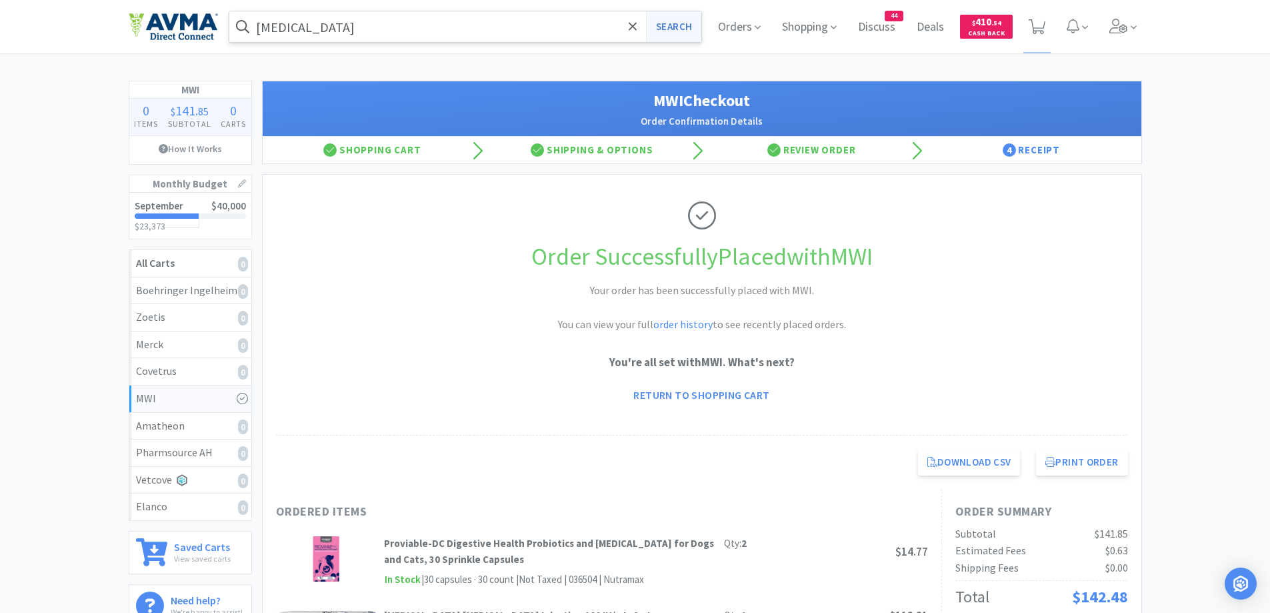
click at [688, 27] on button "Search" at bounding box center [673, 26] width 55 height 31
